Goal: Task Accomplishment & Management: Use online tool/utility

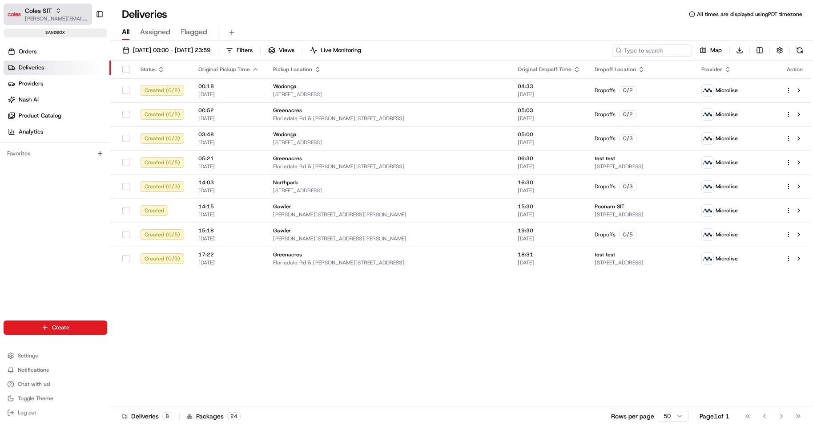
click at [30, 17] on span "[PERSON_NAME][EMAIL_ADDRESS][DOMAIN_NAME]" at bounding box center [57, 18] width 64 height 7
type input "dw demo"
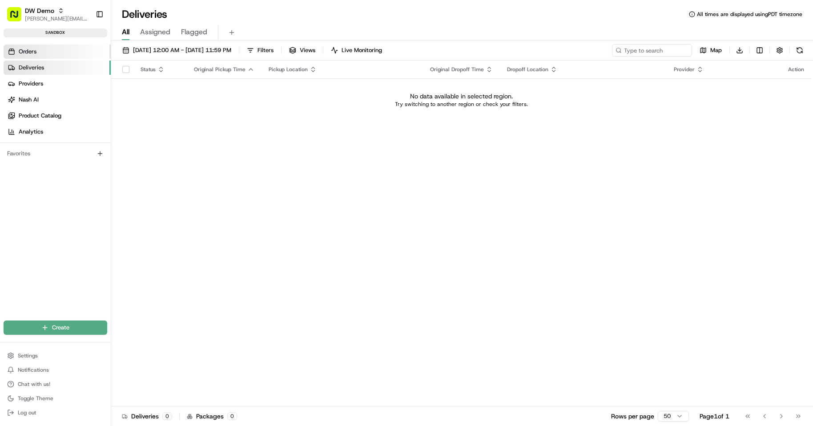
click at [67, 56] on link "Orders" at bounding box center [57, 51] width 107 height 14
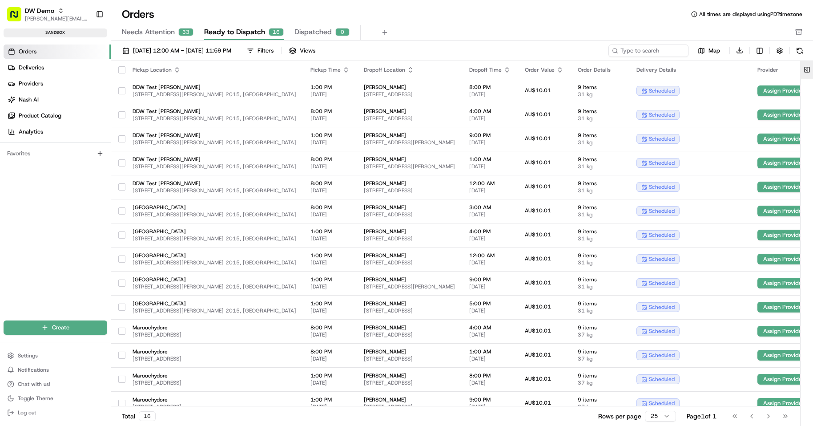
click at [807, 74] on button at bounding box center [807, 70] width 15 height 18
click at [804, 67] on button at bounding box center [807, 70] width 15 height 18
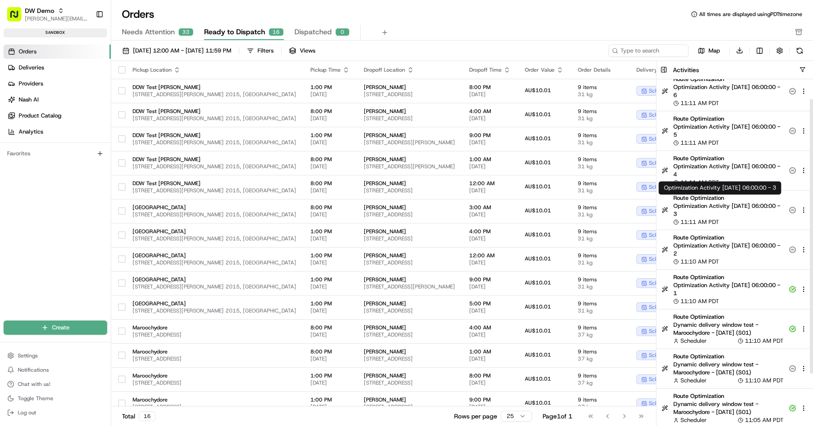
scroll to position [28, 0]
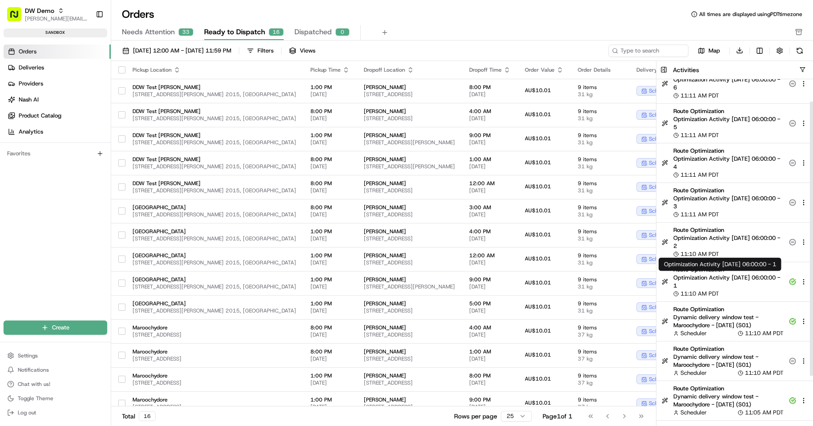
click at [705, 278] on span "Optimization Activity [DATE] 06:00:00 - 1" at bounding box center [729, 282] width 110 height 16
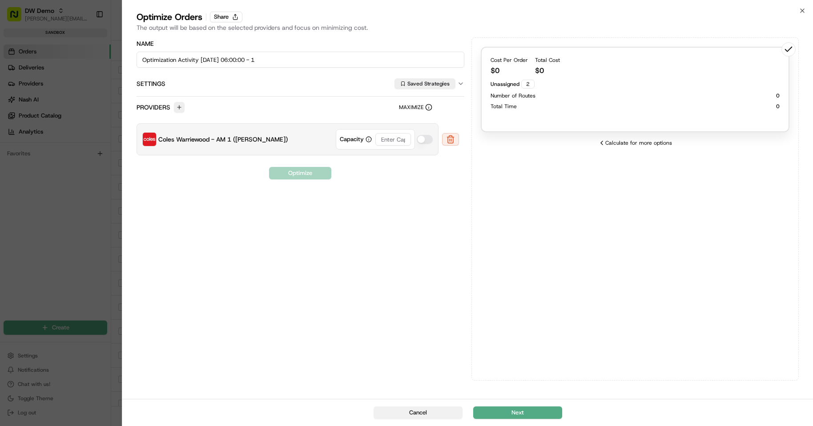
click at [426, 415] on button "Cancel" at bounding box center [418, 412] width 89 height 12
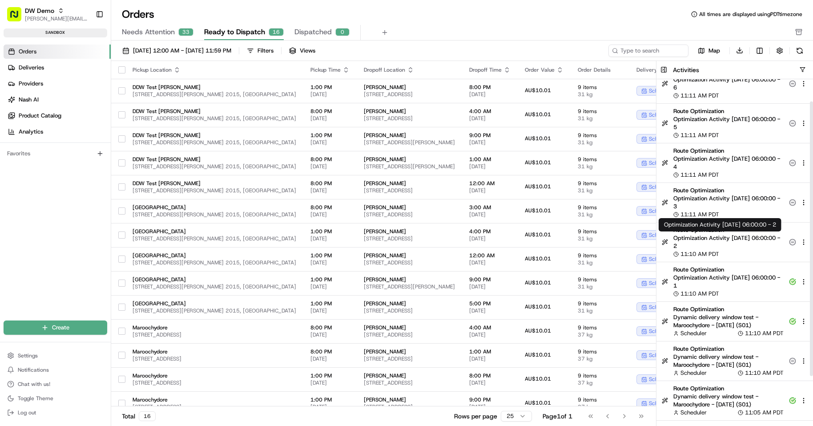
click at [710, 243] on span "Optimization Activity [DATE] 06:00:00 - 2" at bounding box center [729, 242] width 110 height 16
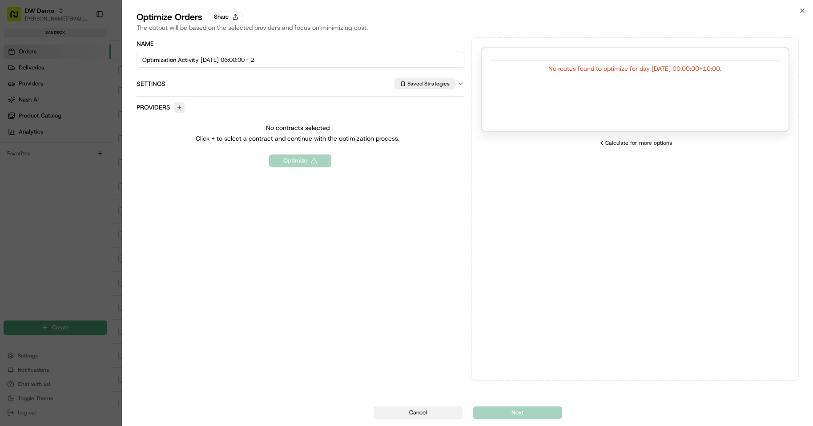
click at [416, 414] on button "Cancel" at bounding box center [418, 412] width 89 height 12
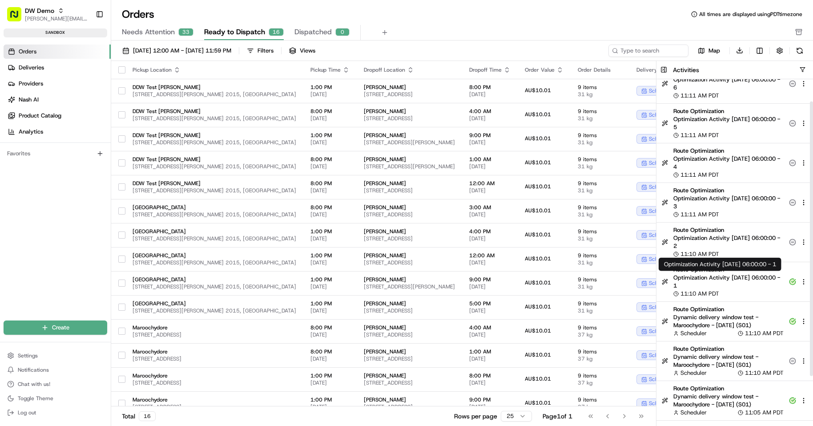
click at [728, 275] on span "Optimization Activity [DATE] 06:00:00 - 1" at bounding box center [729, 282] width 110 height 16
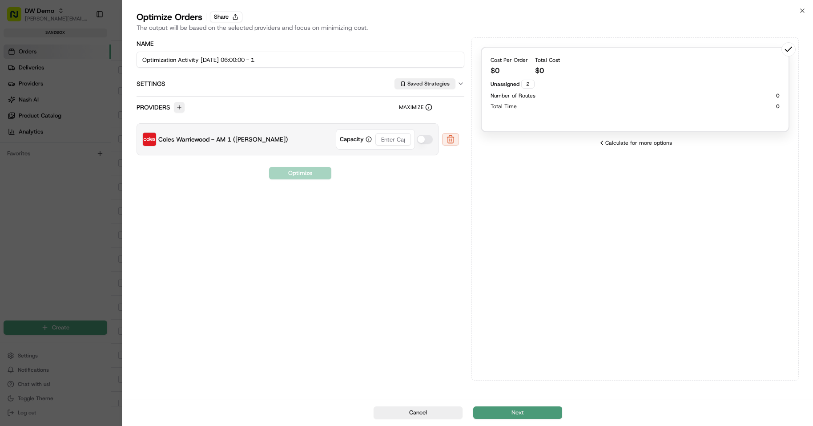
click at [518, 411] on button "Next" at bounding box center [517, 412] width 89 height 12
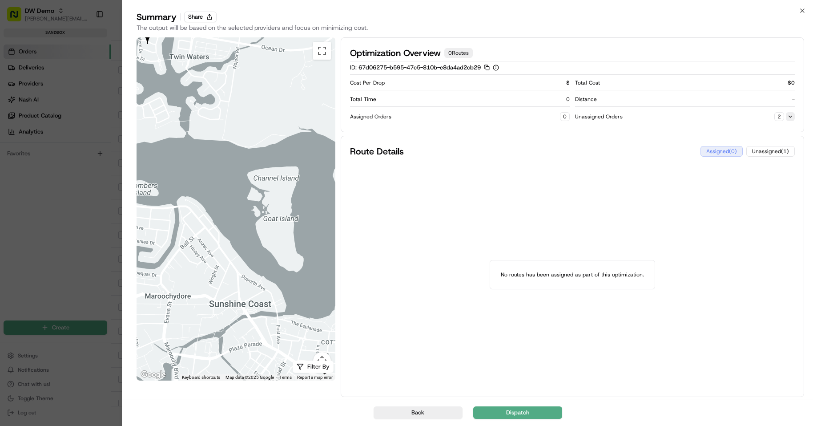
click at [790, 117] on button at bounding box center [790, 116] width 9 height 9
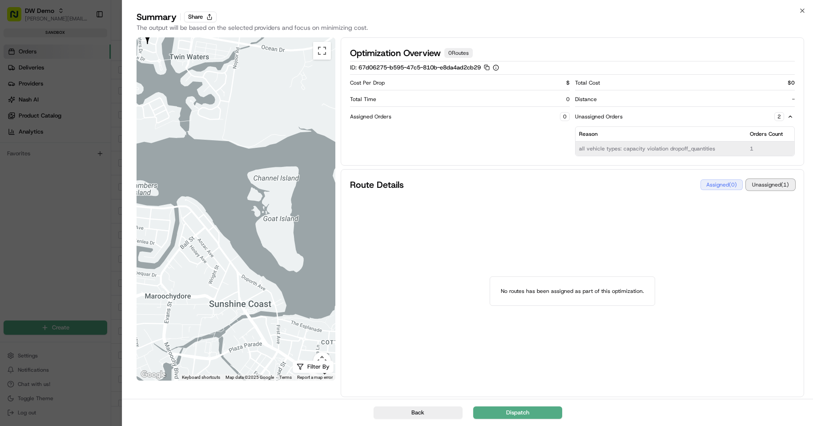
click at [770, 188] on button "Unassigned ( 1 )" at bounding box center [771, 184] width 49 height 11
click at [769, 186] on button "Unassigned ( 1 )" at bounding box center [771, 184] width 49 height 11
click at [719, 188] on button "Assigned ( 0 )" at bounding box center [722, 184] width 42 height 11
click at [764, 181] on button "Unassigned ( 1 )" at bounding box center [771, 184] width 49 height 11
click at [755, 148] on td "1" at bounding box center [771, 148] width 48 height 15
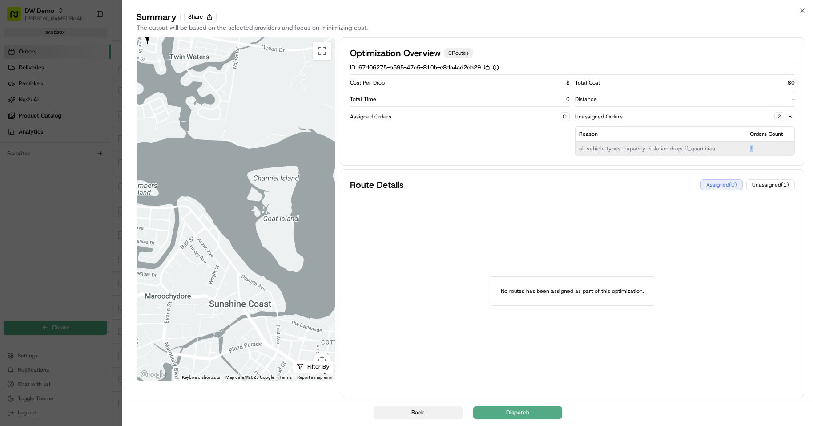
click at [417, 416] on button "Back" at bounding box center [418, 412] width 89 height 12
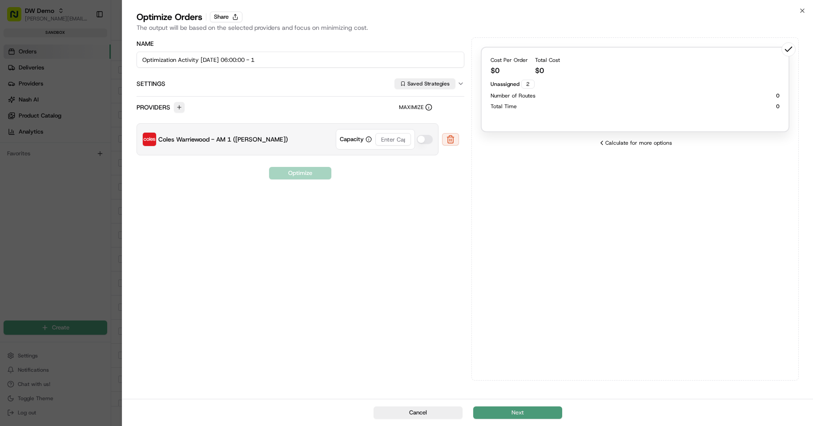
click at [501, 412] on button "Next" at bounding box center [517, 412] width 89 height 12
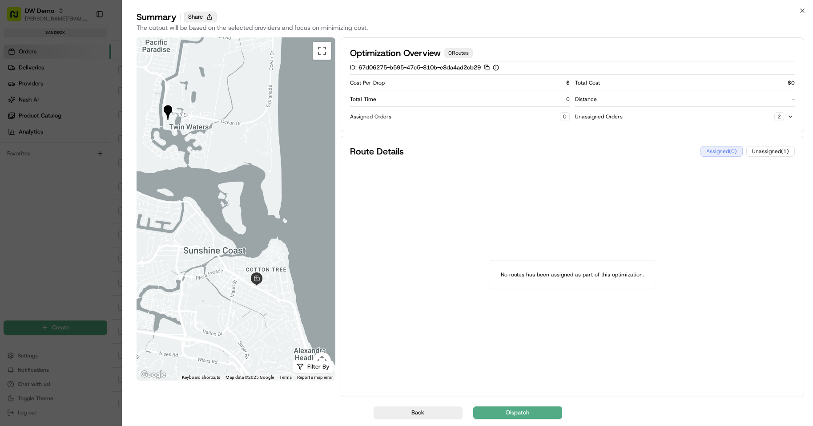
click at [196, 18] on button "Share" at bounding box center [200, 17] width 32 height 11
click at [779, 147] on button "Unassigned ( 1 )" at bounding box center [771, 151] width 49 height 11
click at [514, 411] on button "Dispatch" at bounding box center [517, 412] width 89 height 12
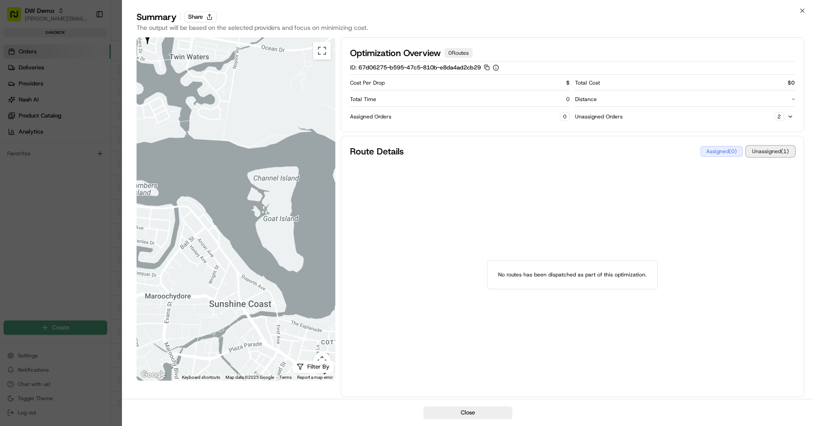
click at [769, 152] on button "Unassigned ( 1 )" at bounding box center [771, 151] width 49 height 11
click at [795, 119] on div "2" at bounding box center [785, 116] width 20 height 9
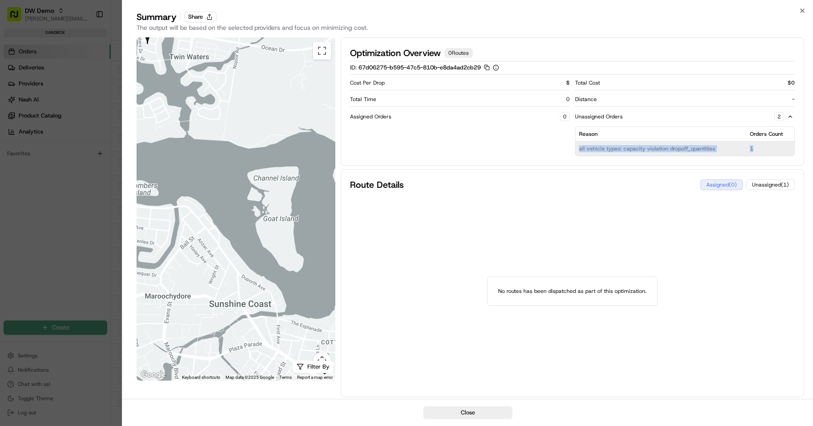
drag, startPoint x: 578, startPoint y: 147, endPoint x: 760, endPoint y: 148, distance: 181.1
click at [760, 148] on tr "all vehicle types: capacity violation dropoff_quantities 1" at bounding box center [685, 148] width 219 height 15
copy tr "all vehicle types: capacity violation dropoff_quantities 1"
click at [804, 12] on icon "button" at bounding box center [803, 11] width 4 height 4
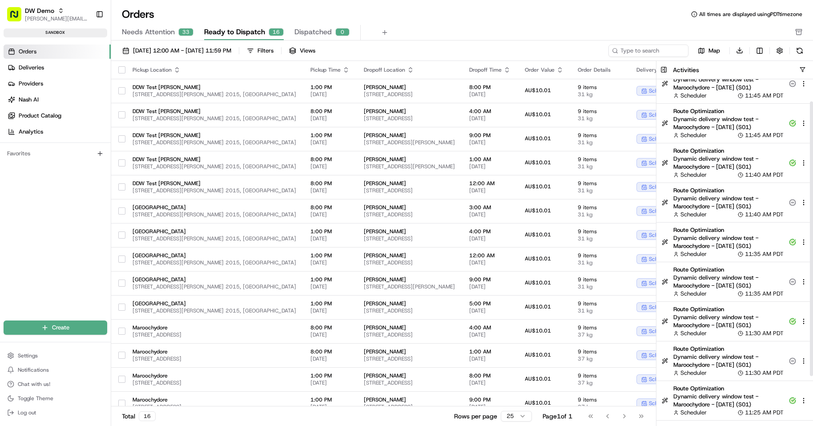
scroll to position [0, 0]
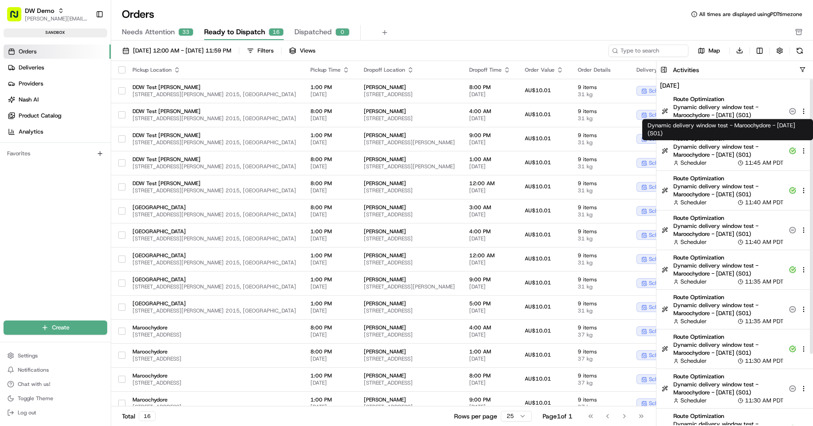
click at [707, 146] on span "Dynamic delivery window test - Maroochydore - [DATE] (S01)" at bounding box center [729, 151] width 110 height 16
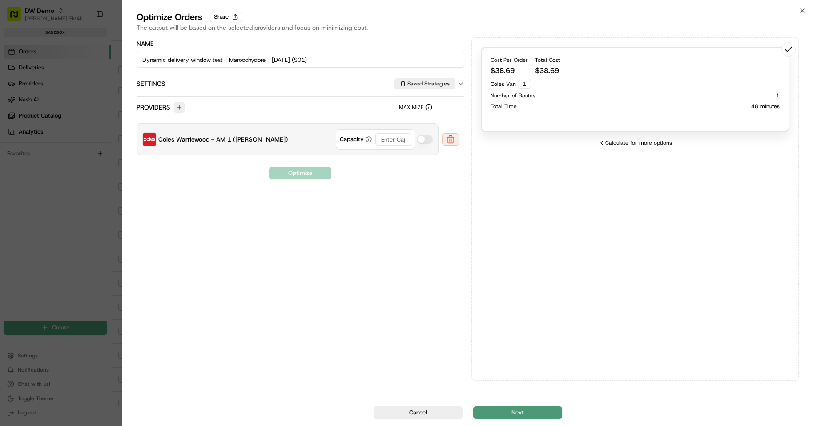
click at [535, 408] on button "Next" at bounding box center [517, 412] width 89 height 12
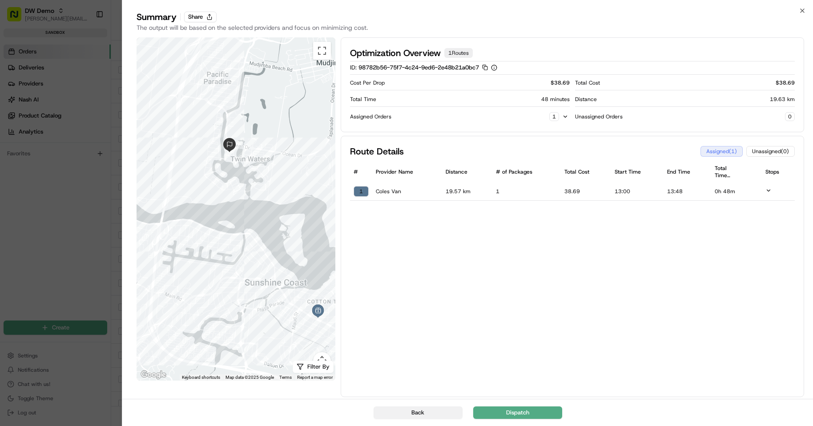
click at [428, 411] on button "Back" at bounding box center [418, 412] width 89 height 12
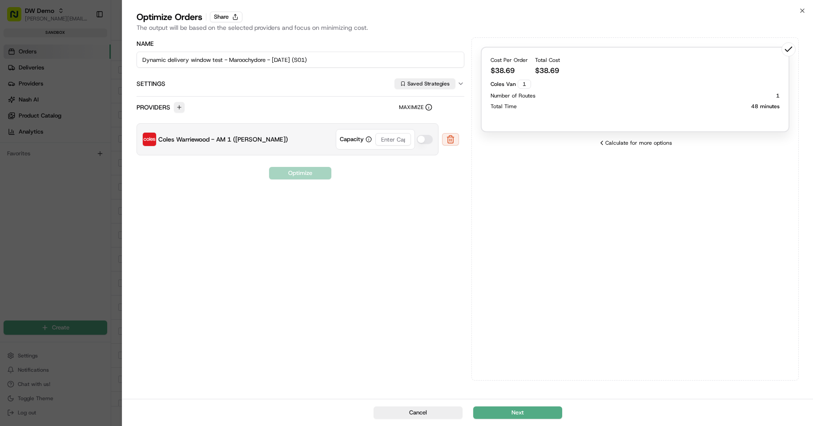
click at [59, 137] on div at bounding box center [406, 213] width 813 height 426
click at [800, 12] on icon "button" at bounding box center [802, 10] width 7 height 7
